Goal: Information Seeking & Learning: Learn about a topic

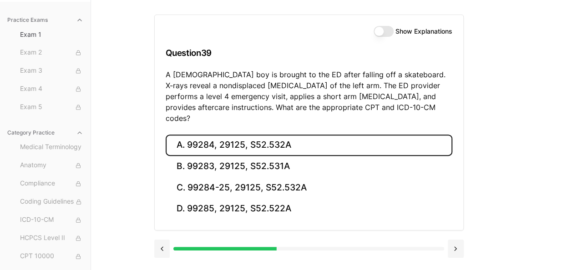
click at [255, 136] on button "A. 99284, 29125, S52.532A" at bounding box center [309, 145] width 286 height 21
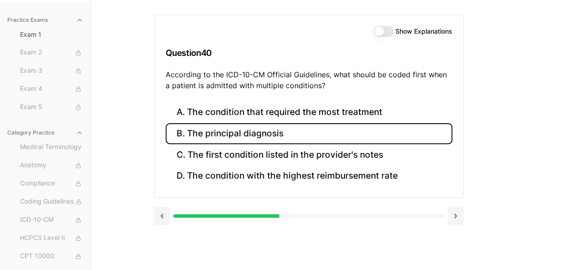
click at [324, 132] on button "B. The principal diagnosis" at bounding box center [309, 133] width 286 height 21
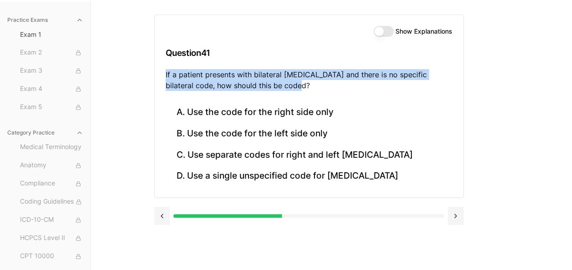
drag, startPoint x: 279, startPoint y: 84, endPoint x: 164, endPoint y: 77, distance: 115.3
click at [164, 77] on div "Show Explanations Question 41 If a patient presents with bilateral [MEDICAL_DAT…" at bounding box center [309, 58] width 308 height 87
copy p "If a patient presents with bilateral [MEDICAL_DATA] and there is no specific bi…"
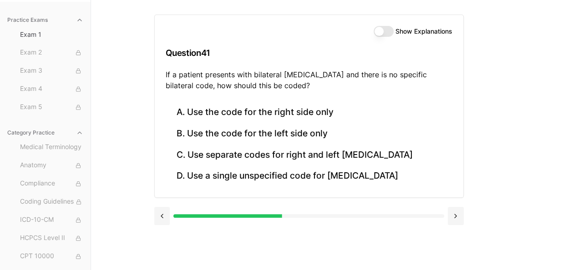
click at [100, 116] on div "Practice Exams Exam 1 Exam 2 Exam 3 Exam 4 Exam 5 Category Practice Medical Ter…" at bounding box center [286, 135] width 572 height 270
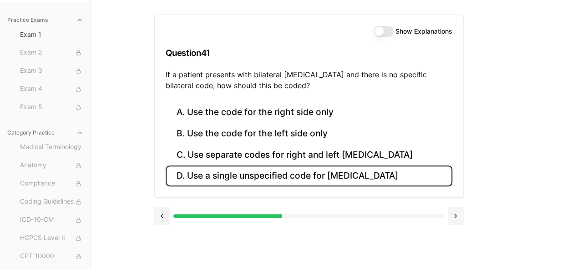
click at [222, 176] on button "D. Use a single unspecified code for [MEDICAL_DATA]" at bounding box center [309, 176] width 286 height 21
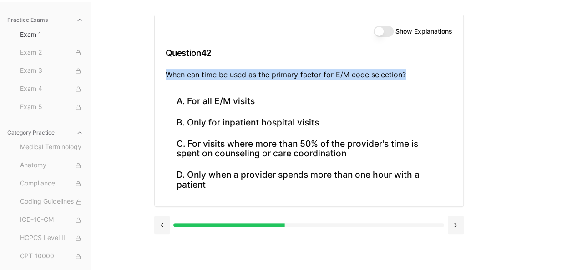
drag, startPoint x: 164, startPoint y: 73, endPoint x: 403, endPoint y: 72, distance: 239.2
click at [403, 72] on div "Show Explanations Question 42 When can time be used as the primary factor for E…" at bounding box center [309, 53] width 308 height 76
copy p "When can time be used as the primary factor for E/M code selection?"
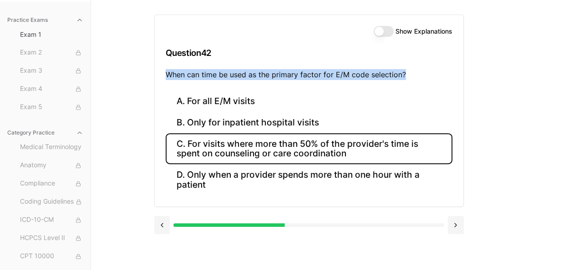
click at [197, 145] on button "C. For visits where more than 50% of the provider's time is spent on counseling…" at bounding box center [309, 148] width 286 height 31
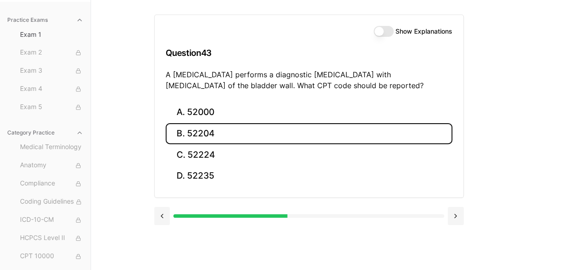
click at [299, 130] on button "B. 52204" at bounding box center [309, 133] width 286 height 21
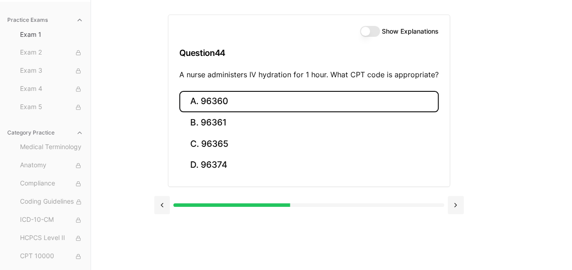
click at [344, 93] on button "A. 96360" at bounding box center [308, 101] width 259 height 21
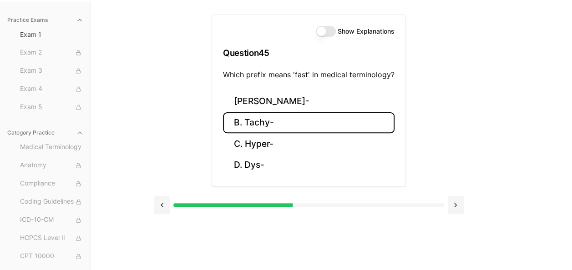
click at [266, 119] on button "B. Tachy-" at bounding box center [308, 122] width 171 height 21
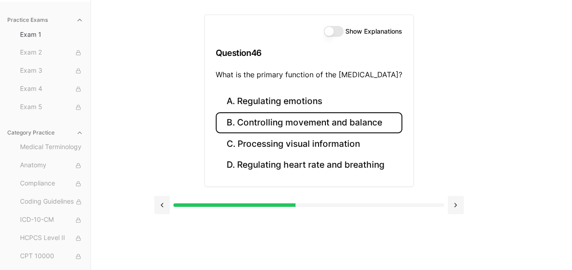
click at [353, 121] on button "B. Controlling movement and balance" at bounding box center [309, 122] width 186 height 21
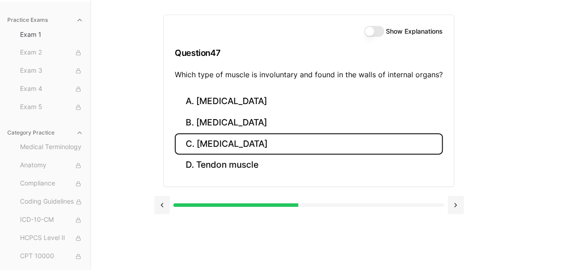
click at [328, 142] on button "C. [MEDICAL_DATA]" at bounding box center [309, 143] width 268 height 21
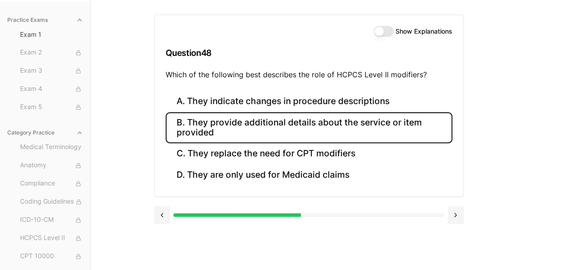
click at [373, 120] on button "B. They provide additional details about the service or item provided" at bounding box center [309, 127] width 286 height 31
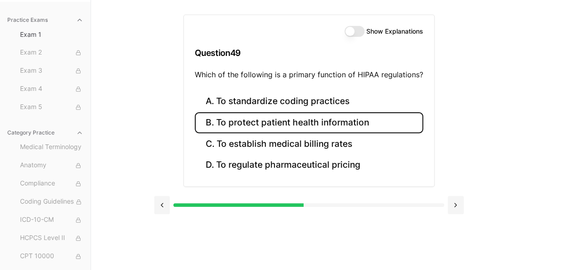
click at [322, 124] on button "B. To protect patient health information" at bounding box center [309, 122] width 228 height 21
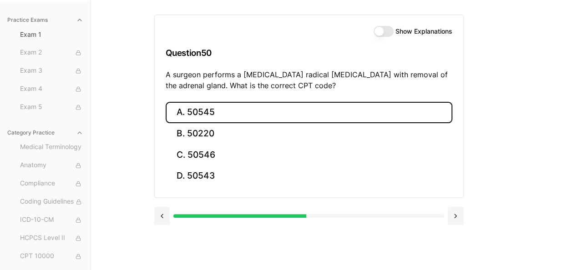
click at [266, 112] on button "A. 50545" at bounding box center [309, 112] width 286 height 21
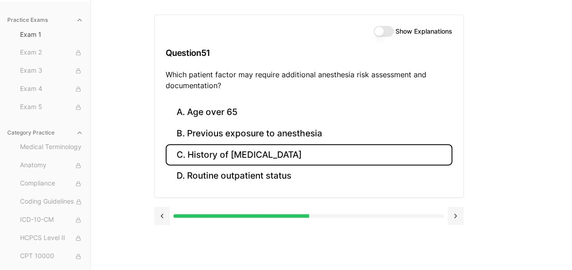
click at [332, 150] on button "C. History of [MEDICAL_DATA]" at bounding box center [309, 154] width 286 height 21
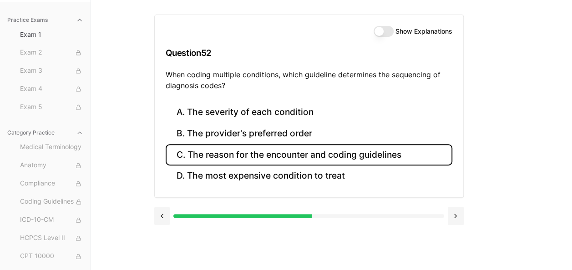
click at [397, 155] on button "C. The reason for the encounter and coding guidelines" at bounding box center [309, 154] width 286 height 21
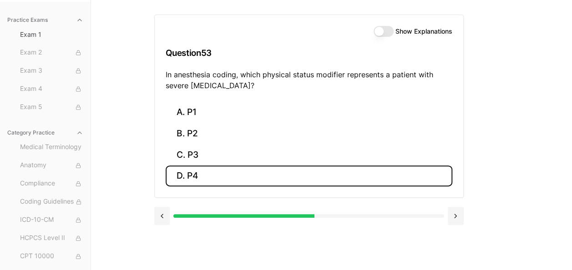
click at [276, 181] on button "D. P4" at bounding box center [309, 176] width 286 height 21
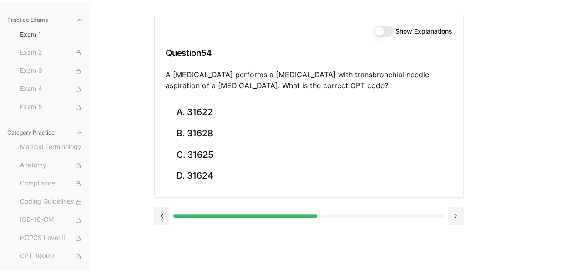
drag, startPoint x: 368, startPoint y: 83, endPoint x: 163, endPoint y: 75, distance: 205.7
click at [163, 75] on div "Show Explanations Question 54 A [MEDICAL_DATA] performs a [MEDICAL_DATA] with t…" at bounding box center [309, 58] width 308 height 87
copy p "A [MEDICAL_DATA] performs a [MEDICAL_DATA] with transbronchial needle aspiratio…"
click at [109, 152] on div "Practice Exams Exam 1 Exam 2 Exam 3 Exam 4 Exam 5 Category Practice Medical Ter…" at bounding box center [286, 135] width 572 height 270
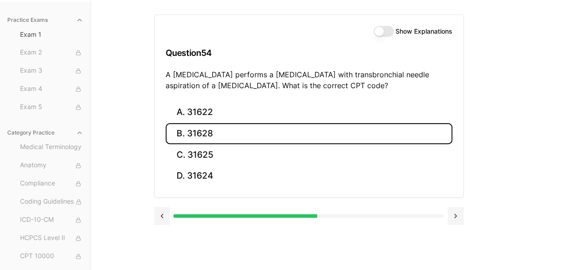
click at [229, 137] on button "B. 31628" at bounding box center [309, 133] width 286 height 21
click at [188, 132] on button "B. 74177" at bounding box center [309, 133] width 286 height 21
click at [198, 130] on button "B. 71046" at bounding box center [309, 133] width 286 height 21
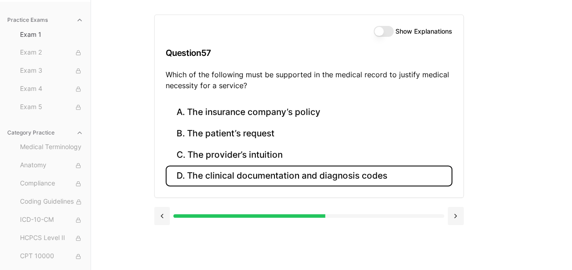
click at [396, 177] on button "D. The clinical documentation and diagnosis codes" at bounding box center [309, 176] width 286 height 21
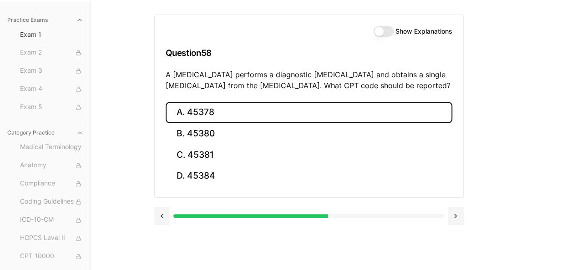
click at [336, 107] on button "A. 45378" at bounding box center [309, 112] width 286 height 21
click at [214, 106] on button "A. 55700" at bounding box center [309, 112] width 286 height 21
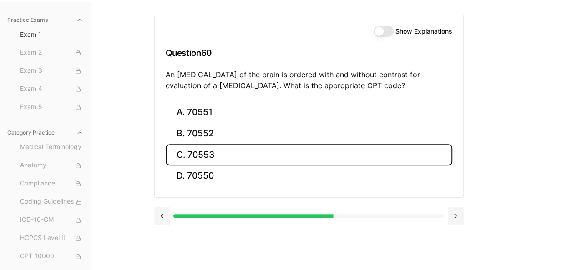
click at [236, 156] on button "C. 70553" at bounding box center [309, 154] width 286 height 21
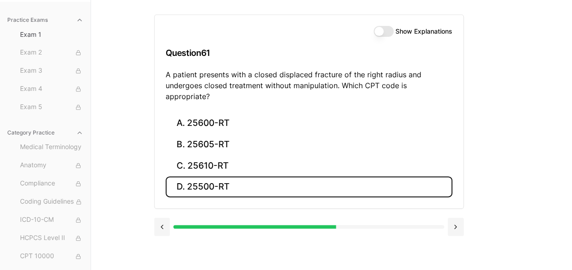
click at [231, 176] on button "D. 25500-RT" at bounding box center [309, 186] width 286 height 21
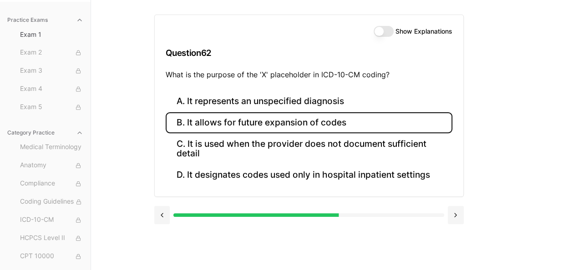
click at [379, 116] on button "B. It allows for future expansion of codes" at bounding box center [309, 122] width 286 height 21
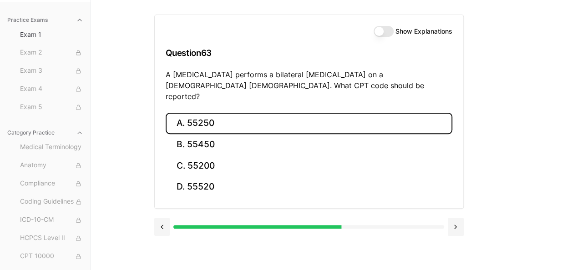
click at [263, 113] on button "A. 55250" at bounding box center [309, 123] width 286 height 21
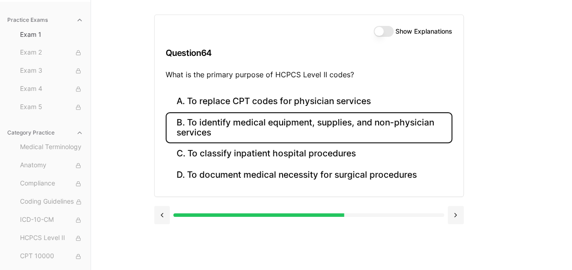
click at [366, 126] on button "B. To identify medical equipment, supplies, and non-physician services" at bounding box center [309, 127] width 286 height 31
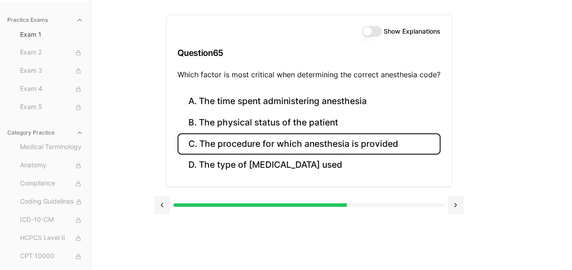
click at [396, 143] on button "C. The procedure for which anesthesia is provided" at bounding box center [308, 143] width 263 height 21
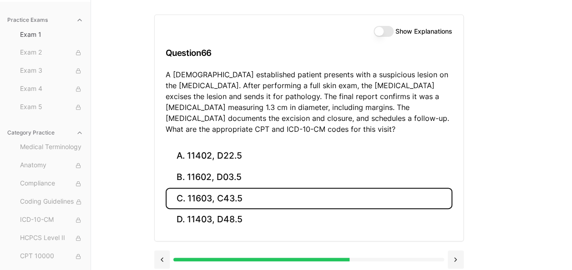
click at [287, 200] on button "C. 11603, C43.5" at bounding box center [309, 198] width 286 height 21
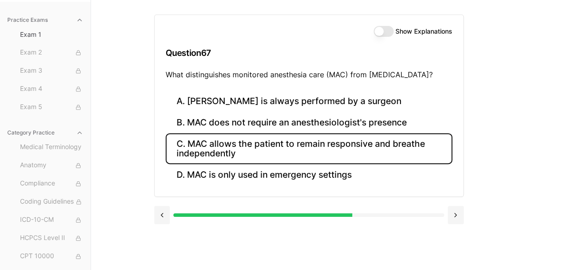
click at [245, 150] on button "C. MAC allows the patient to remain responsive and breathe independently" at bounding box center [309, 148] width 286 height 31
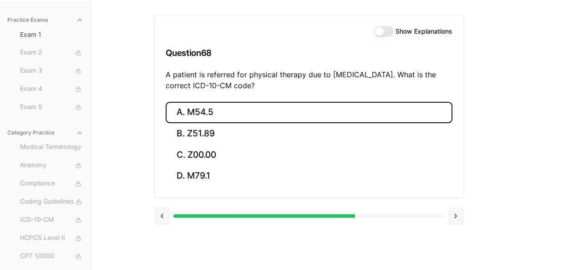
click at [196, 108] on button "A. M54.5" at bounding box center [309, 112] width 286 height 21
click at [230, 108] on button "A. 25260" at bounding box center [309, 112] width 286 height 21
click at [286, 109] on button "A. 61312" at bounding box center [309, 112] width 286 height 21
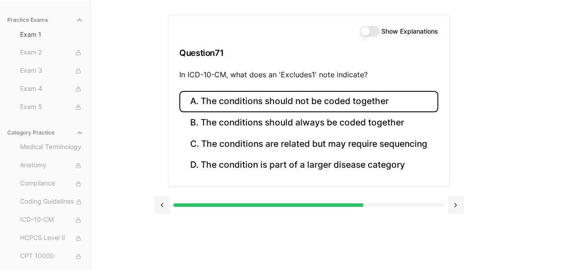
click at [335, 98] on button "A. The conditions should not be coded together" at bounding box center [308, 101] width 259 height 21
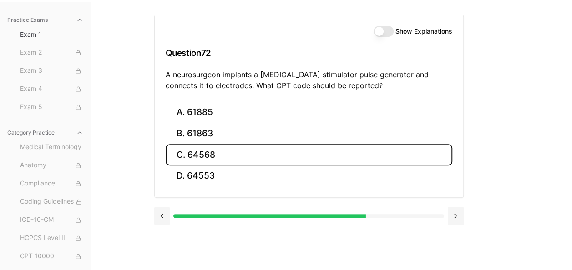
click at [263, 153] on button "C. 64568" at bounding box center [309, 154] width 286 height 21
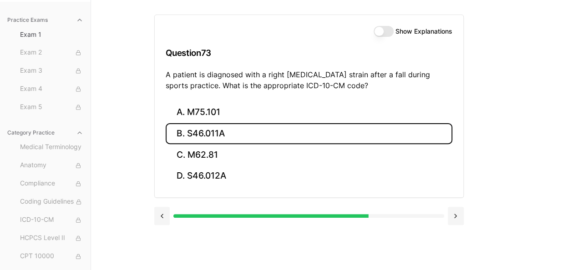
click at [271, 142] on button "B. S46.011A" at bounding box center [309, 133] width 286 height 21
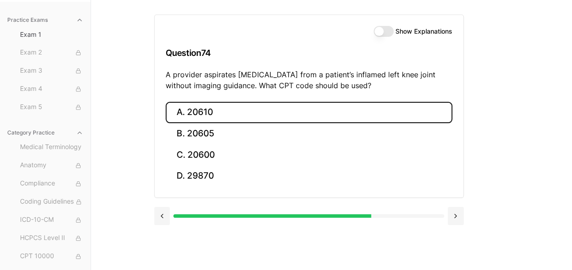
click at [235, 110] on button "A. 20610" at bounding box center [309, 112] width 286 height 21
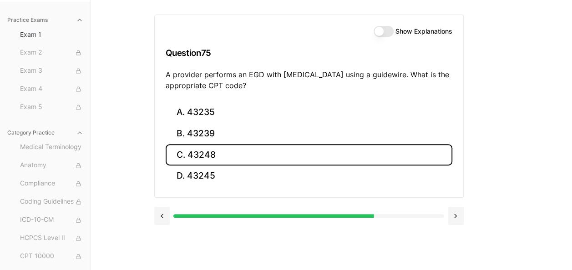
click at [257, 156] on button "C. 43248" at bounding box center [309, 154] width 286 height 21
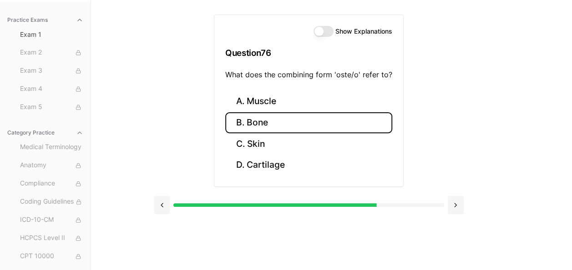
click at [256, 122] on button "B. Bone" at bounding box center [308, 122] width 167 height 21
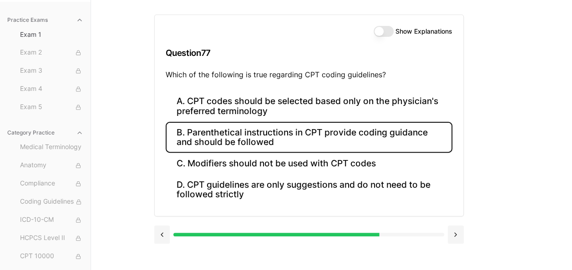
click at [350, 137] on button "B. Parenthetical instructions in CPT provide coding guidance and should be foll…" at bounding box center [309, 137] width 286 height 31
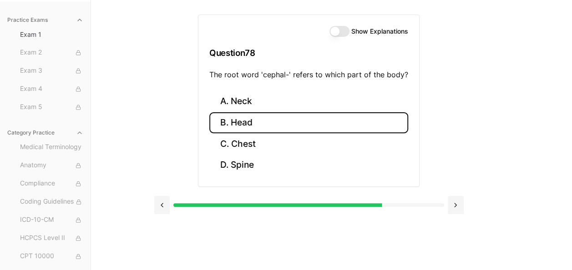
click at [291, 125] on button "B. Head" at bounding box center [308, 122] width 199 height 21
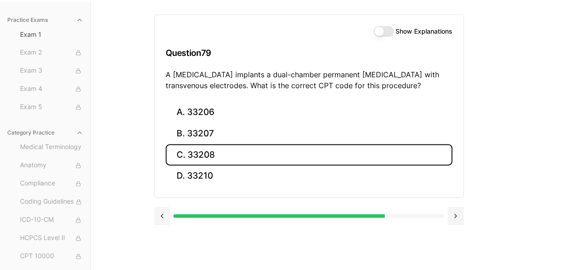
click at [294, 160] on button "C. 33208" at bounding box center [309, 154] width 286 height 21
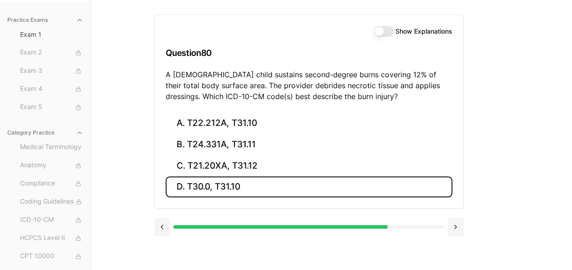
click at [257, 188] on button "D. T30.0, T31.10" at bounding box center [309, 186] width 286 height 21
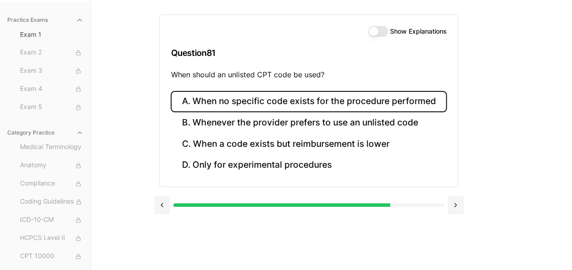
click at [365, 101] on button "A. When no specific code exists for the procedure performed" at bounding box center [309, 101] width 276 height 21
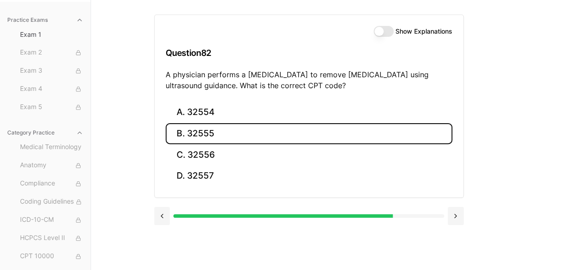
click at [246, 131] on button "B. 32555" at bounding box center [309, 133] width 286 height 21
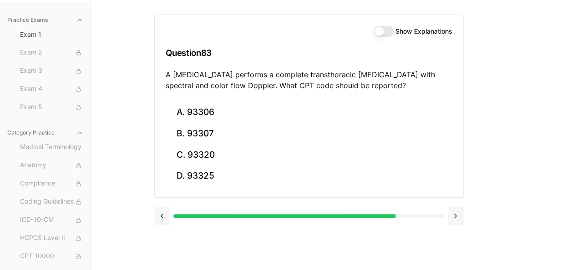
click at [163, 216] on button at bounding box center [162, 216] width 16 height 18
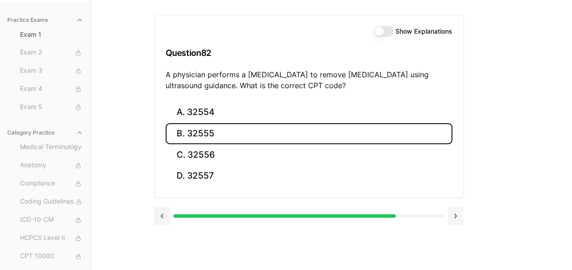
click at [393, 129] on button "B. 32555" at bounding box center [309, 133] width 286 height 21
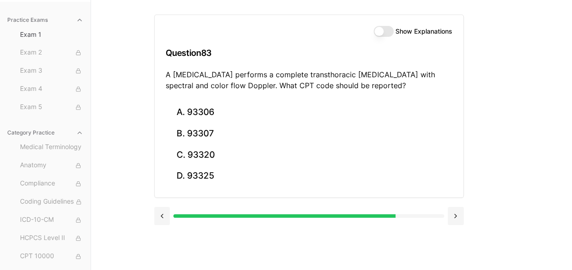
click at [511, 162] on div "Practice Exams Exam 1 Exam 2 Exam 3 Exam 4 Exam 5 Category Practice Medical Ter…" at bounding box center [286, 135] width 572 height 270
click at [527, 127] on div "Practice Exams Exam 1 Exam 2 Exam 3 Exam 4 Exam 5 Category Practice Medical Ter…" at bounding box center [286, 135] width 572 height 270
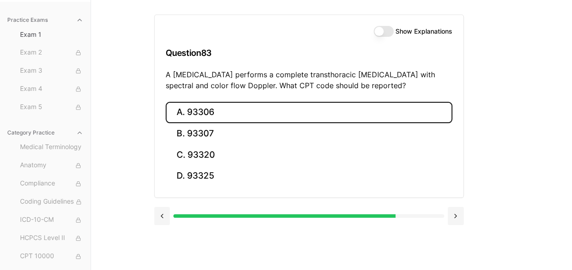
click at [246, 111] on button "A. 93306" at bounding box center [309, 112] width 286 height 21
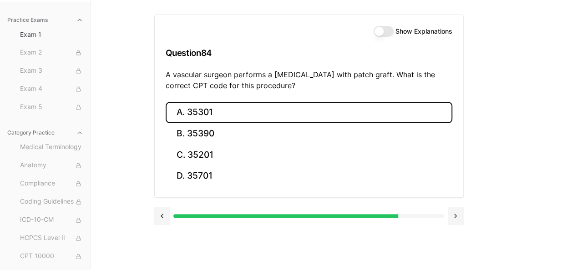
click at [316, 110] on button "A. 35301" at bounding box center [309, 112] width 286 height 21
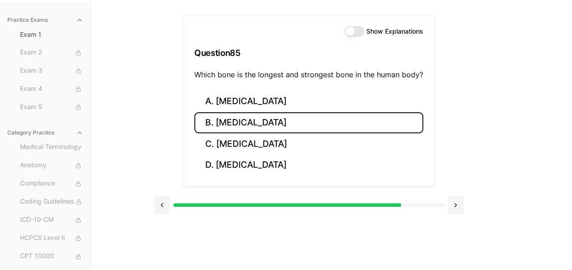
click at [303, 122] on button "B. [MEDICAL_DATA]" at bounding box center [308, 122] width 229 height 21
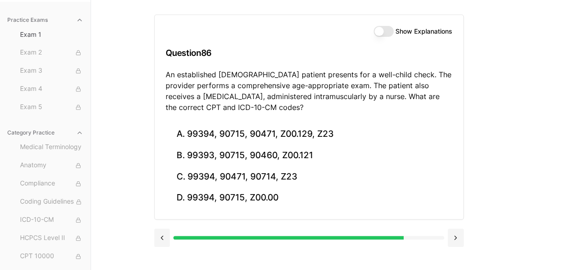
click at [553, 118] on div "Practice Exams Exam 1 Exam 2 Exam 3 Exam 4 Exam 5 Category Practice Medical Ter…" at bounding box center [286, 135] width 572 height 270
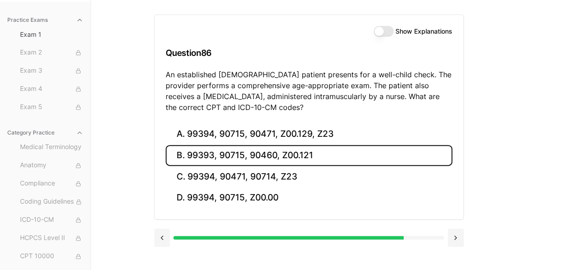
click at [280, 158] on button "B. 99393, 90715, 90460, Z00.121" at bounding box center [309, 155] width 286 height 21
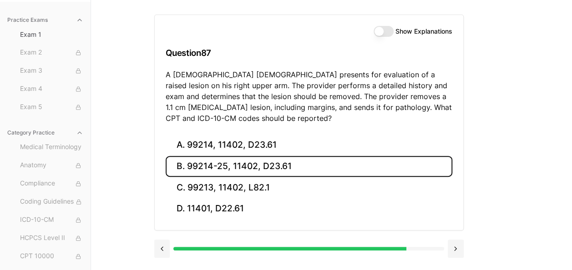
click at [228, 163] on button "B. 99214-25, 11402, D23.61" at bounding box center [309, 166] width 286 height 21
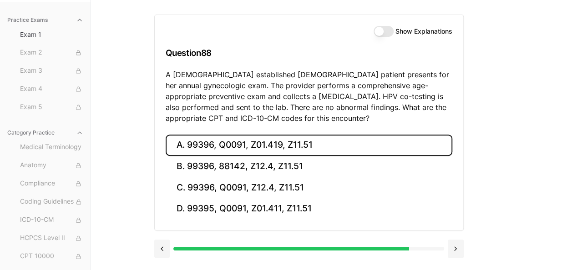
click at [264, 143] on button "A. 99396, Q0091, Z01.419, Z11.51" at bounding box center [309, 145] width 286 height 21
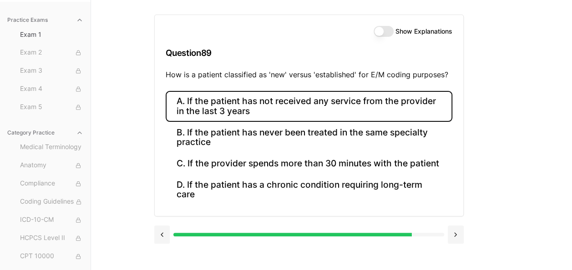
click at [281, 105] on button "A. If the patient has not received any service from the provider in the last 3 …" at bounding box center [309, 106] width 286 height 31
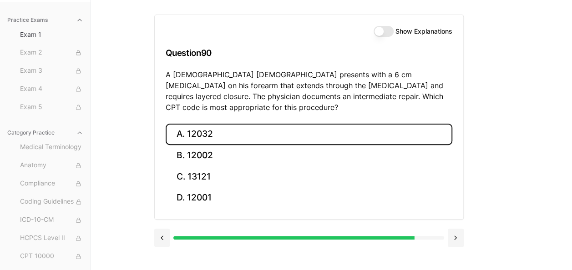
click at [295, 124] on button "A. 12032" at bounding box center [309, 134] width 286 height 21
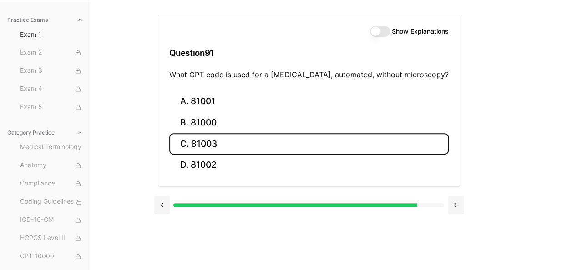
click at [292, 143] on button "C. 81003" at bounding box center [308, 143] width 279 height 21
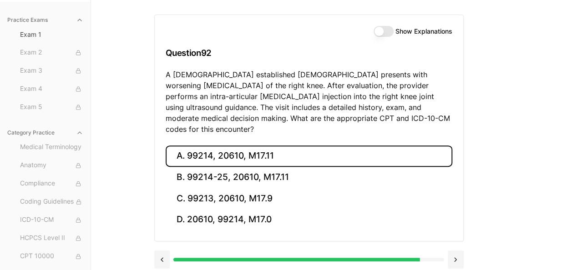
click at [311, 146] on button "A. 99214, 20610, M17.11" at bounding box center [309, 156] width 286 height 21
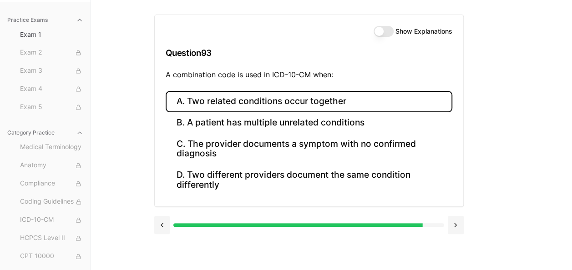
click at [345, 99] on button "A. Two related conditions occur together" at bounding box center [309, 101] width 286 height 21
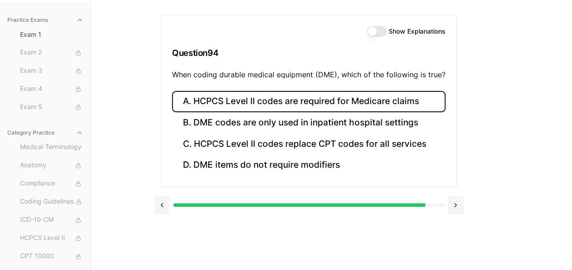
click at [384, 100] on button "A. HCPCS Level II codes are required for Medicare claims" at bounding box center [308, 101] width 273 height 21
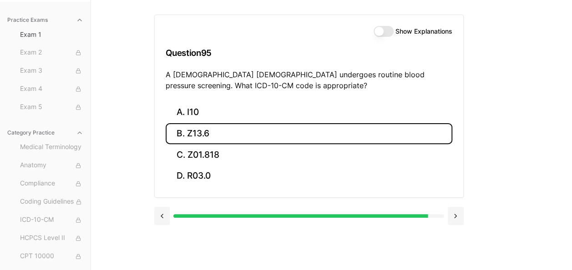
click at [230, 131] on button "B. Z13.6" at bounding box center [309, 133] width 286 height 21
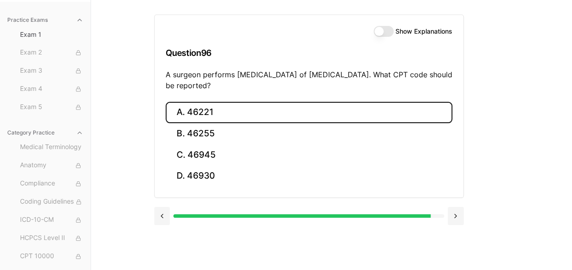
click at [238, 116] on button "A. 46221" at bounding box center [309, 112] width 286 height 21
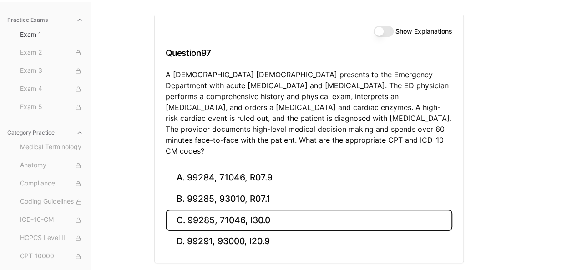
click at [212, 210] on button "C. 99285, 71046, I30.0" at bounding box center [309, 220] width 286 height 21
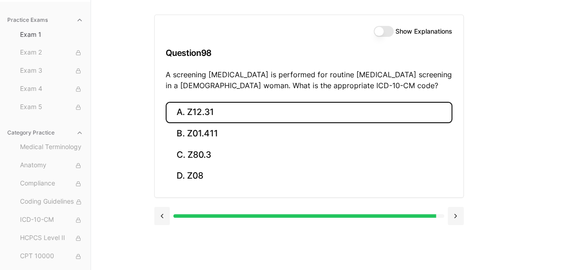
click at [234, 118] on button "A. Z12.31" at bounding box center [309, 112] width 286 height 21
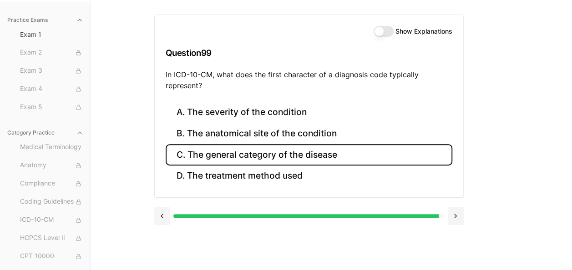
click at [334, 157] on button "C. The general category of the disease" at bounding box center [309, 154] width 286 height 21
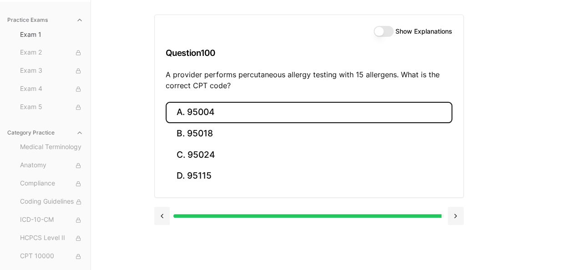
click at [283, 111] on button "A. 95004" at bounding box center [309, 112] width 286 height 21
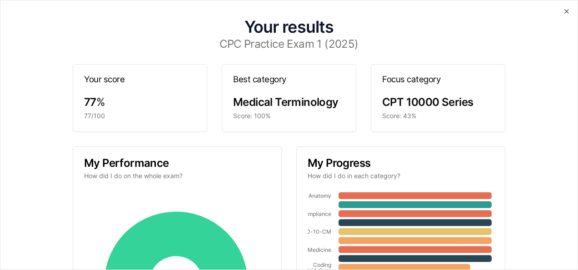
click at [563, 8] on button "Close" at bounding box center [566, 11] width 7 height 7
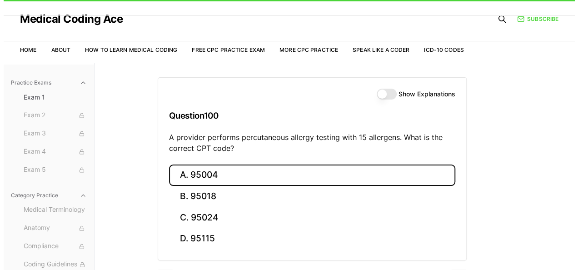
scroll to position [84, 0]
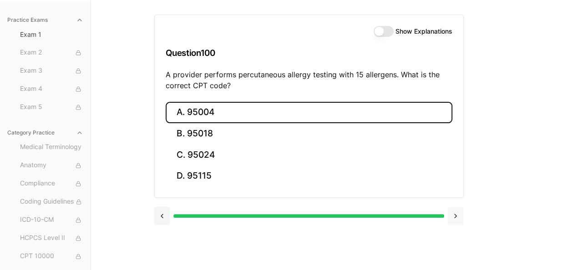
click at [457, 213] on button at bounding box center [455, 216] width 16 height 18
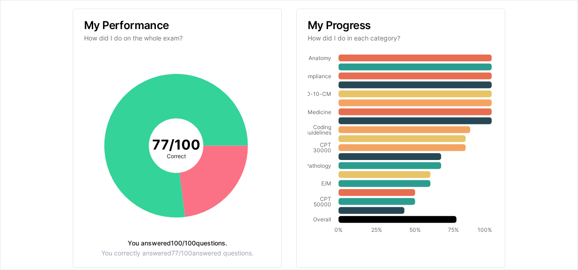
scroll to position [138, 0]
